Goal: Complete application form

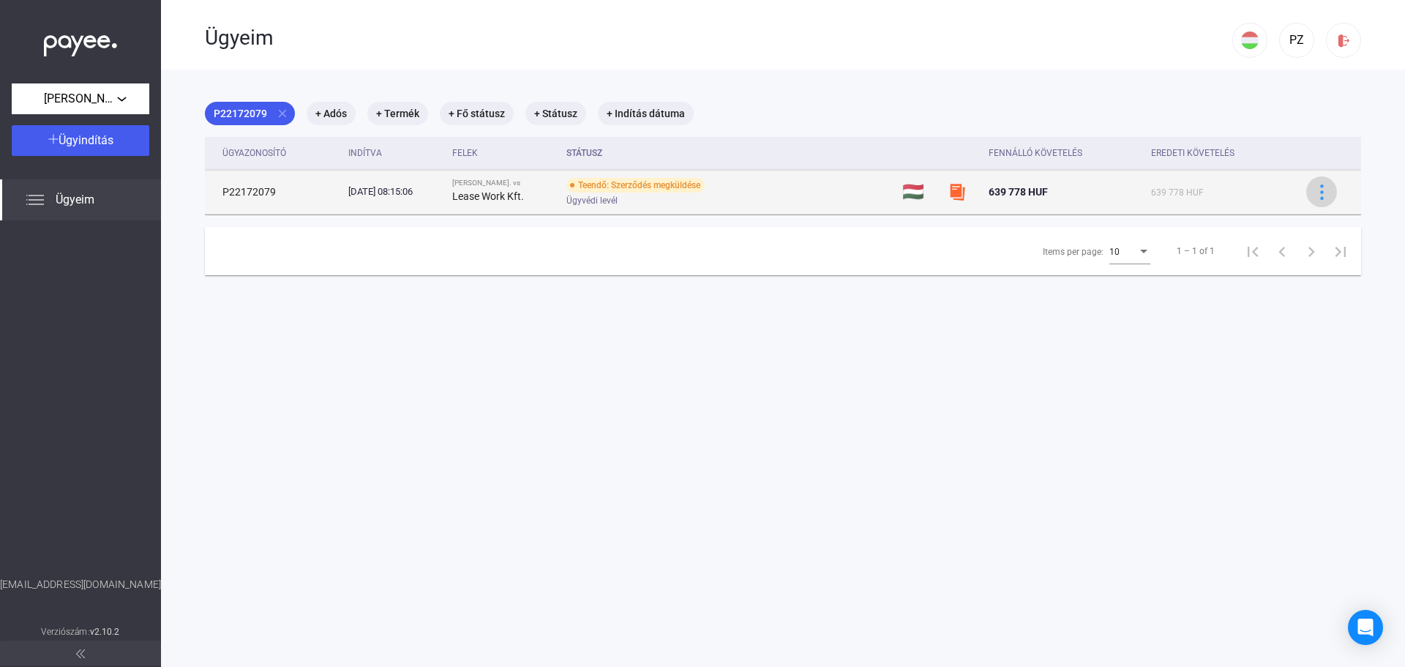
click at [1314, 190] on img at bounding box center [1321, 191] width 15 height 15
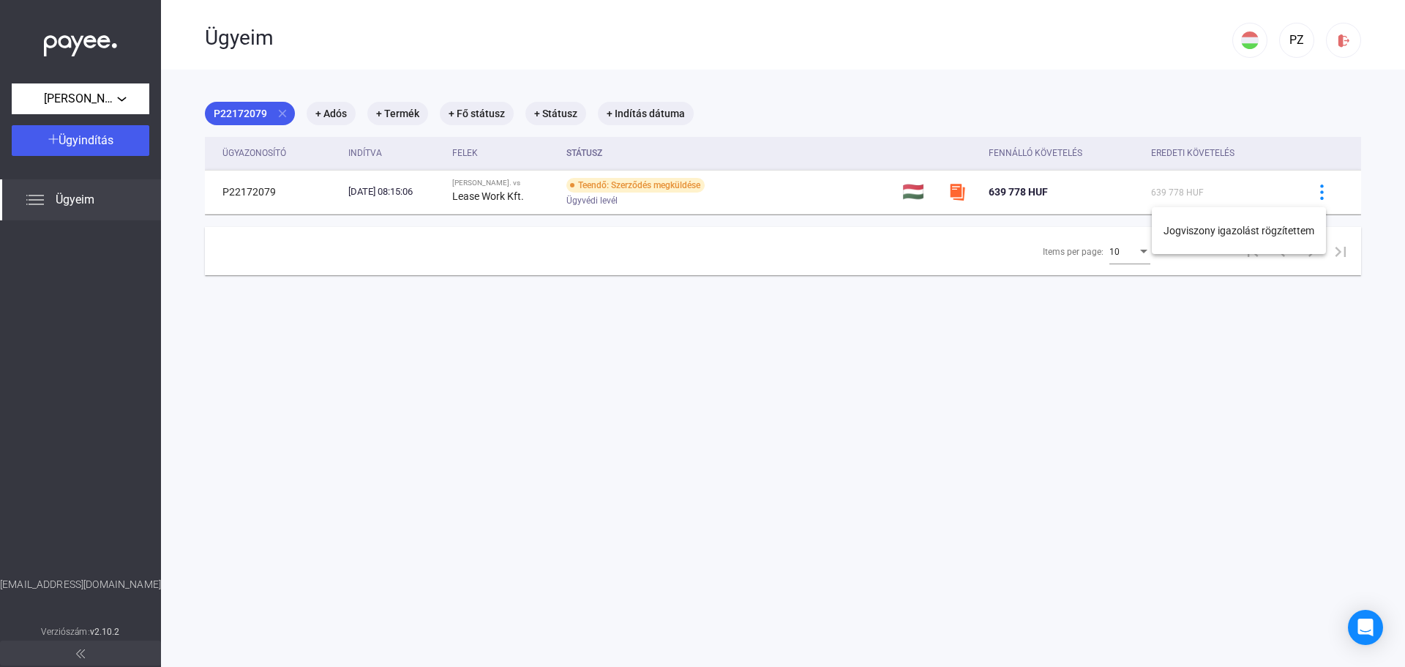
click at [1147, 86] on div at bounding box center [702, 333] width 1405 height 667
click at [326, 113] on mat-chip "+ Adós" at bounding box center [331, 113] width 49 height 23
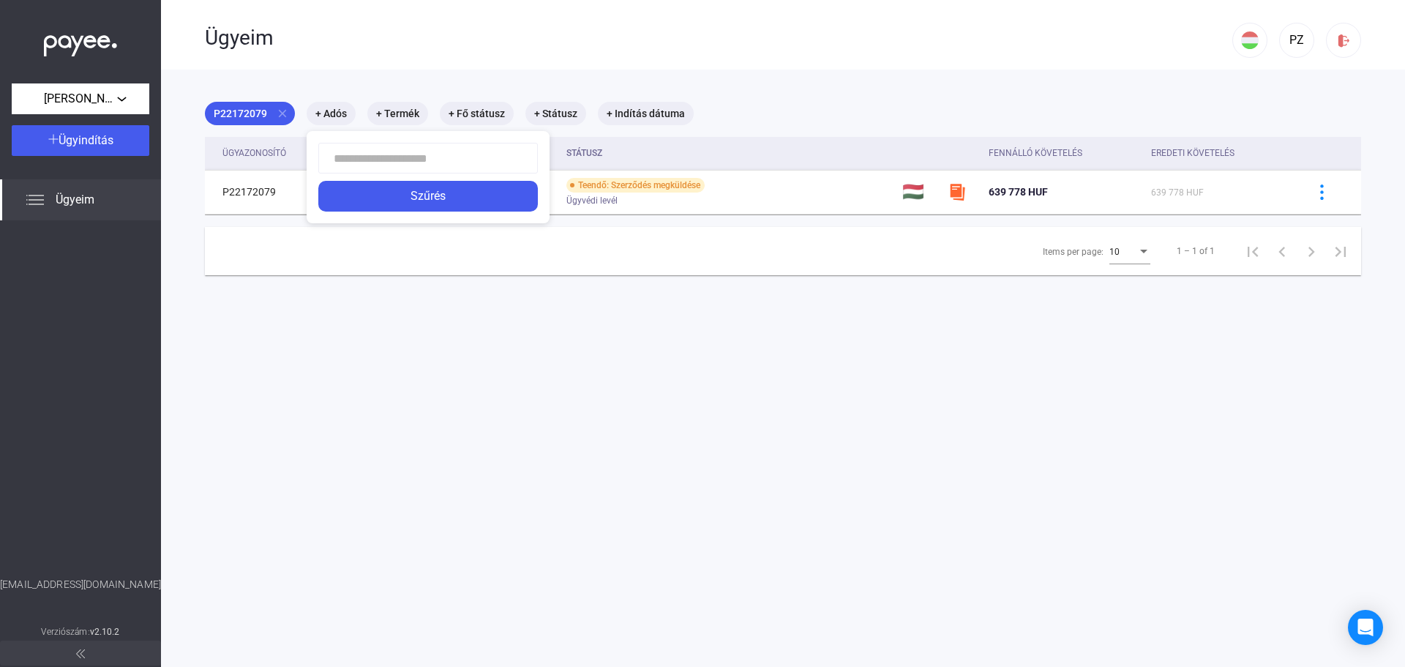
click at [413, 113] on div at bounding box center [702, 333] width 1405 height 667
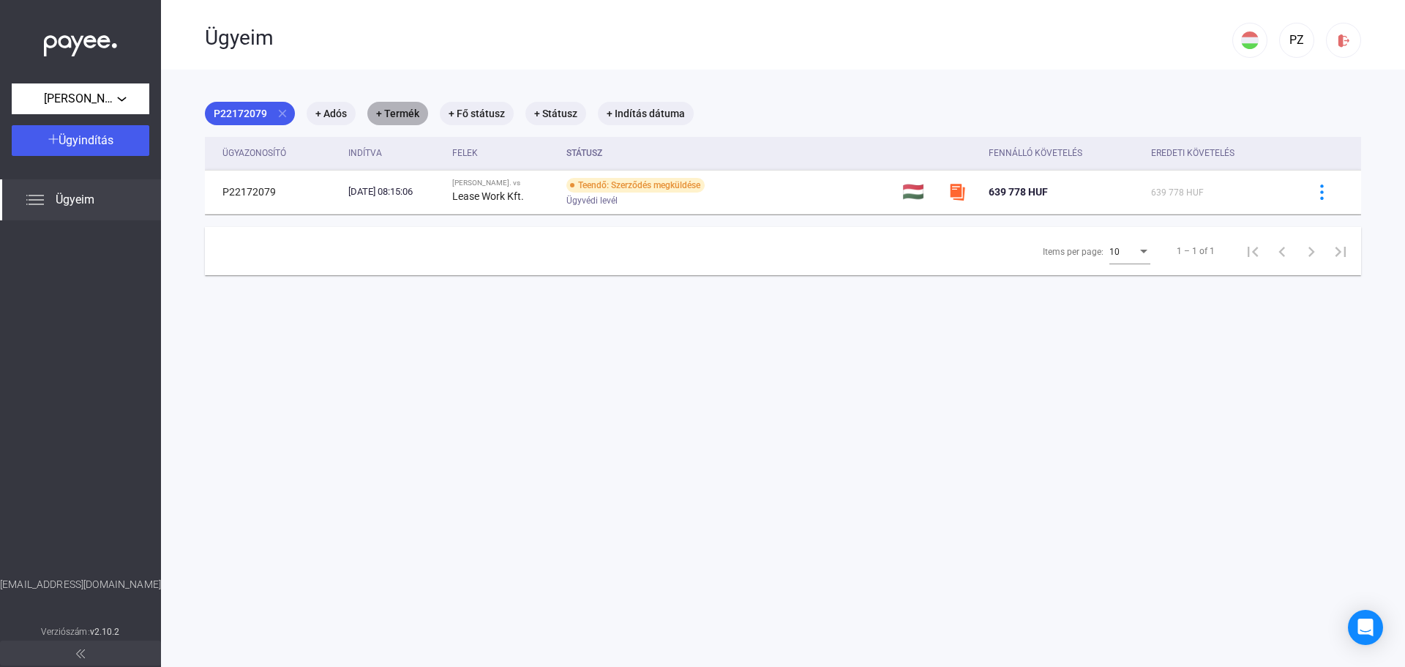
click at [413, 113] on mat-chip "+ Termék" at bounding box center [397, 113] width 61 height 23
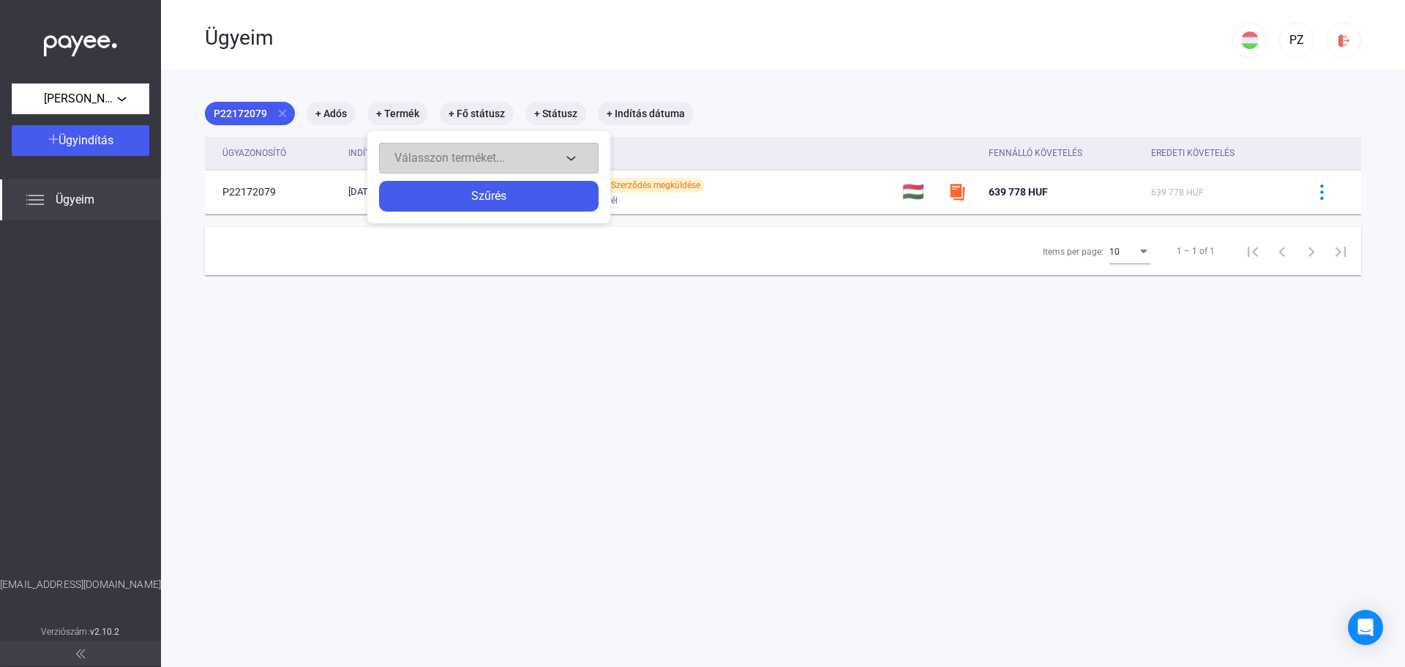
click at [528, 160] on div "Válasszon terméket..." at bounding box center [477, 158] width 167 height 18
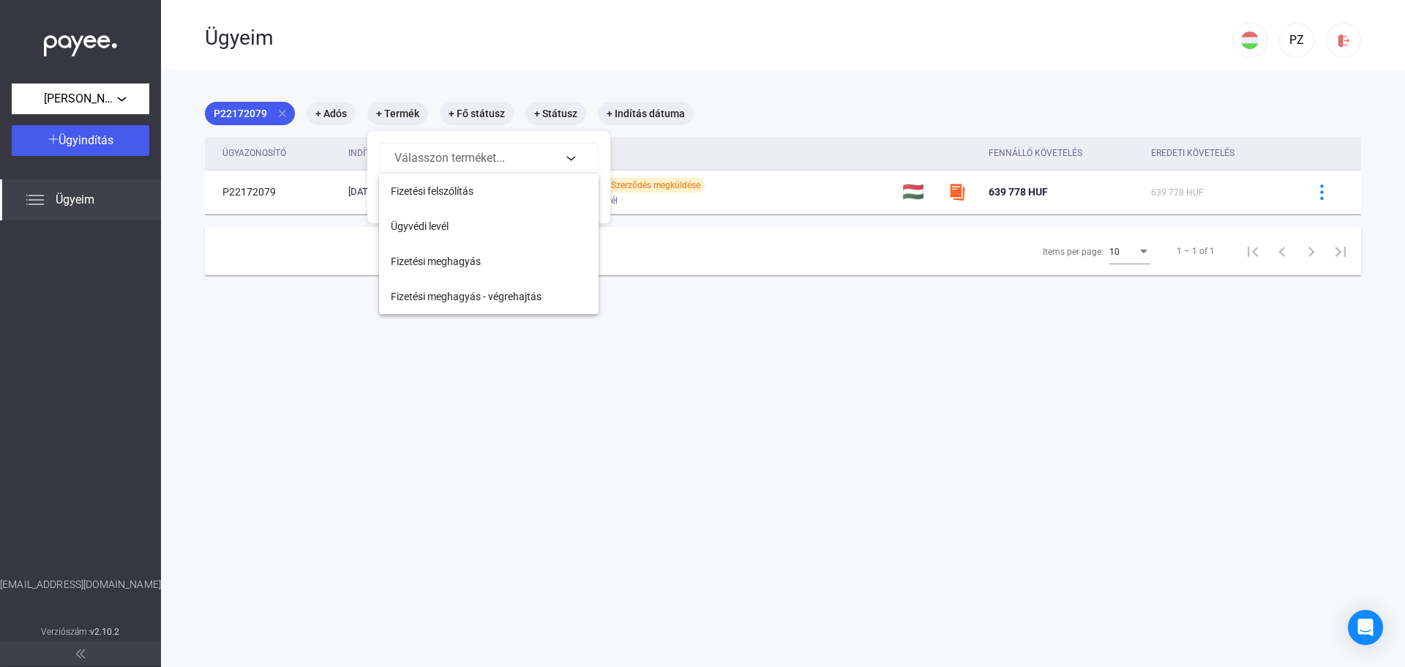
click at [477, 112] on div at bounding box center [702, 333] width 1405 height 667
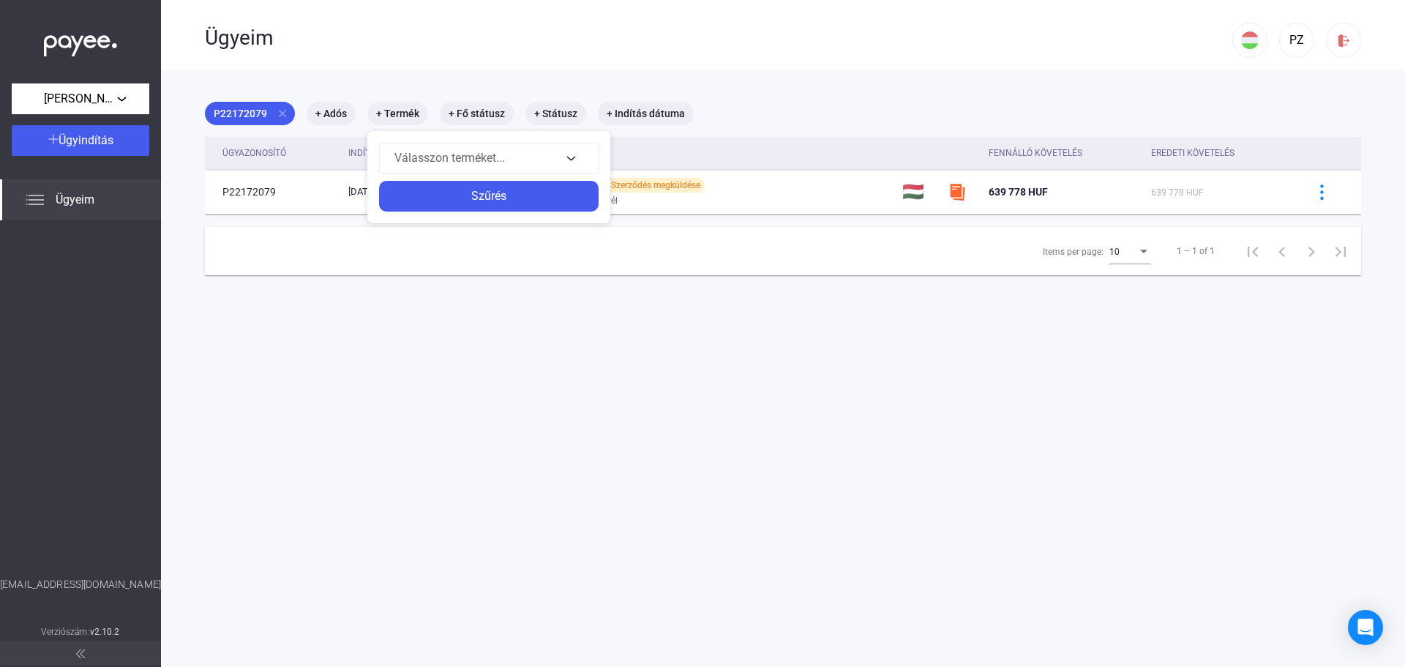
click at [477, 112] on div at bounding box center [702, 333] width 1405 height 667
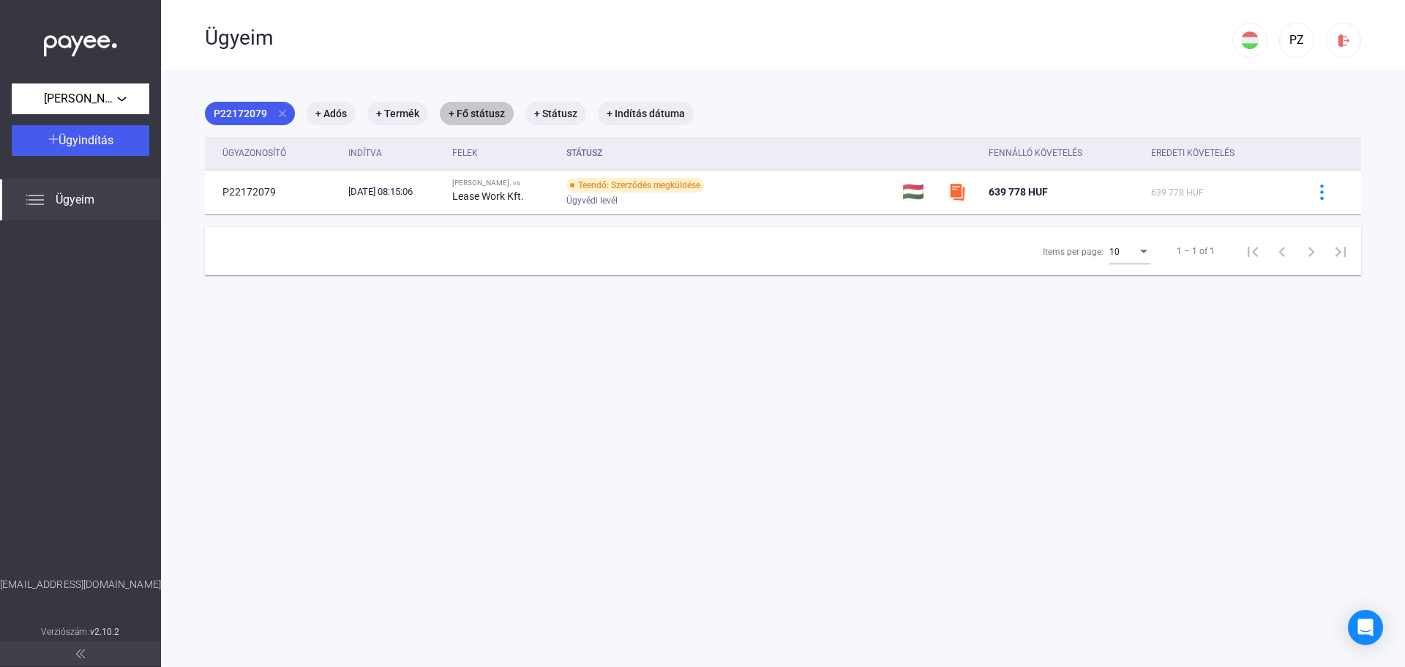
click at [477, 112] on mat-chip "+ Fő státusz" at bounding box center [477, 113] width 74 height 23
click at [517, 154] on div "Válassz..." at bounding box center [514, 158] width 94 height 18
click at [582, 67] on div at bounding box center [702, 333] width 1405 height 667
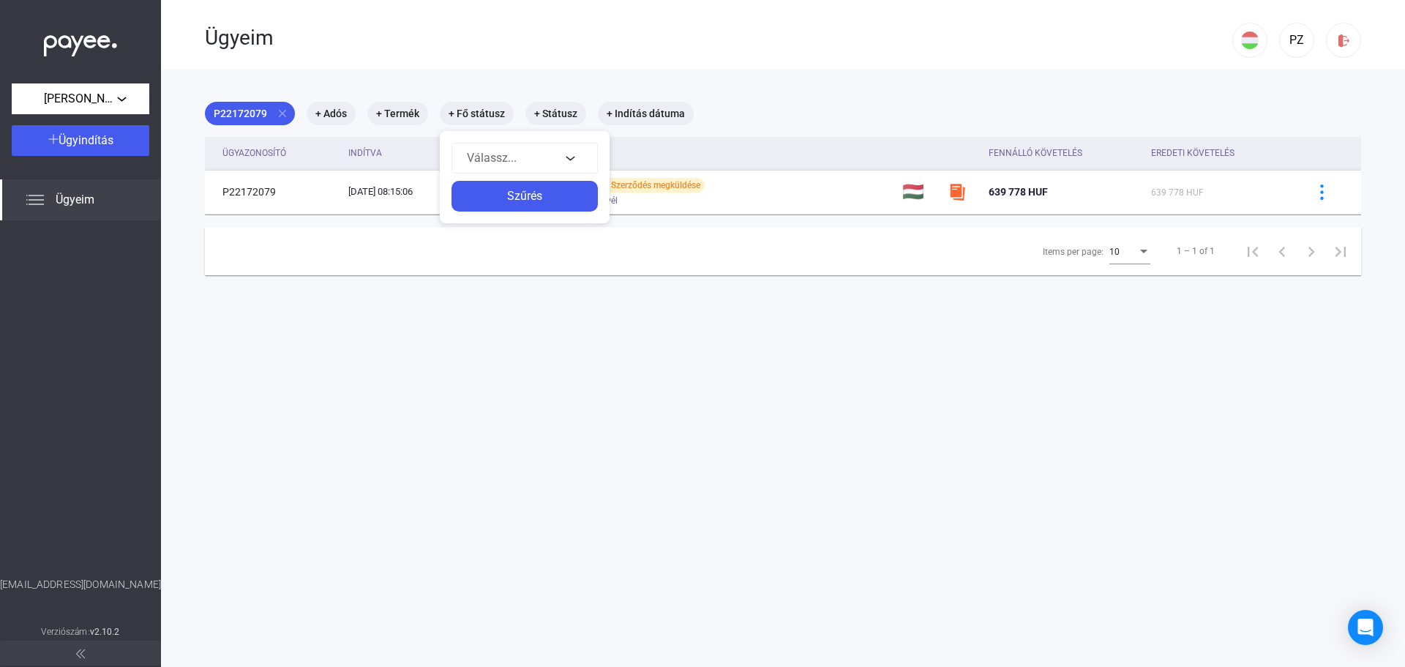
click at [244, 39] on div at bounding box center [702, 333] width 1405 height 667
